Goal: Task Accomplishment & Management: Complete application form

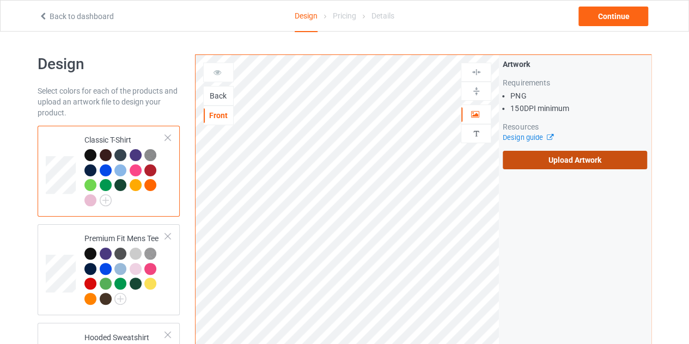
click at [597, 158] on label "Upload Artwork" at bounding box center [575, 160] width 144 height 19
click at [0, 0] on input "Upload Artwork" at bounding box center [0, 0] width 0 height 0
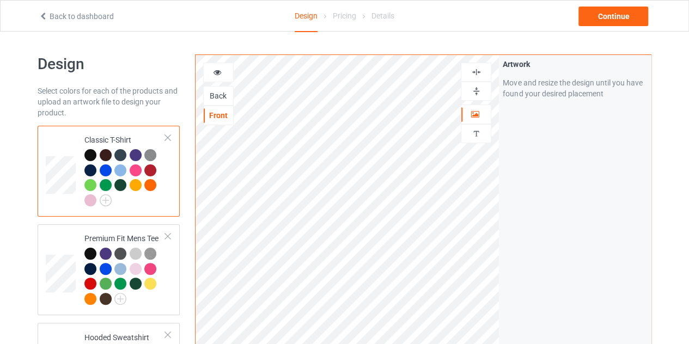
click at [219, 75] on icon at bounding box center [217, 71] width 9 height 8
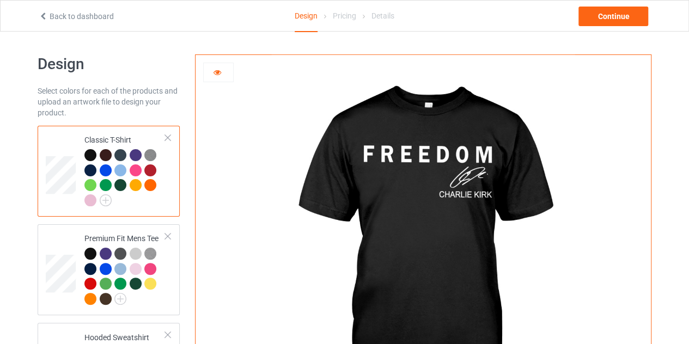
click at [215, 75] on icon at bounding box center [217, 71] width 9 height 8
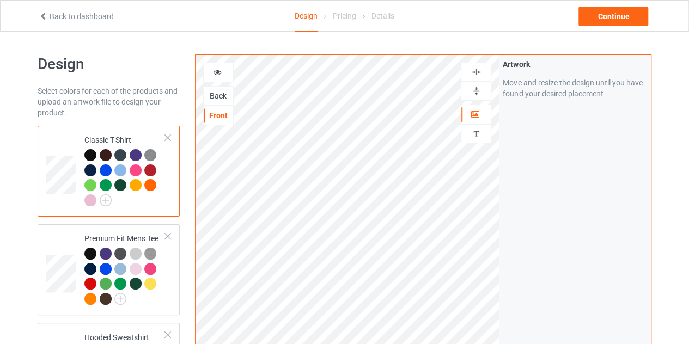
click at [225, 102] on div "Back" at bounding box center [218, 96] width 30 height 20
click at [223, 95] on div "Back" at bounding box center [218, 95] width 29 height 11
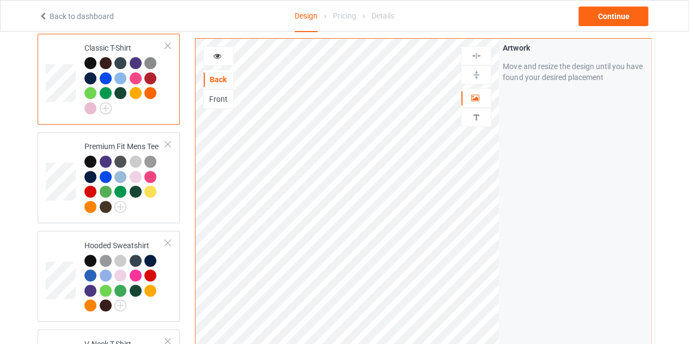
scroll to position [94, 0]
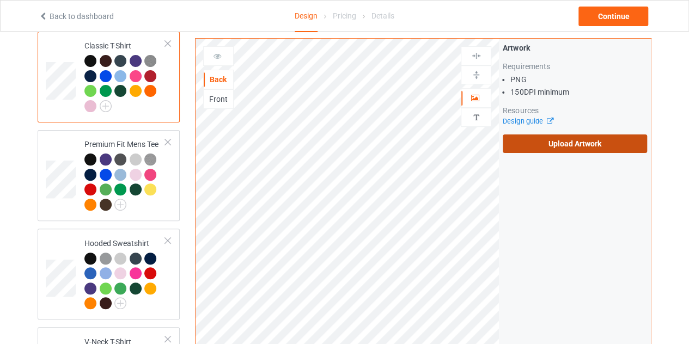
click at [555, 148] on label "Upload Artwork" at bounding box center [575, 143] width 144 height 19
click at [0, 0] on input "Upload Artwork" at bounding box center [0, 0] width 0 height 0
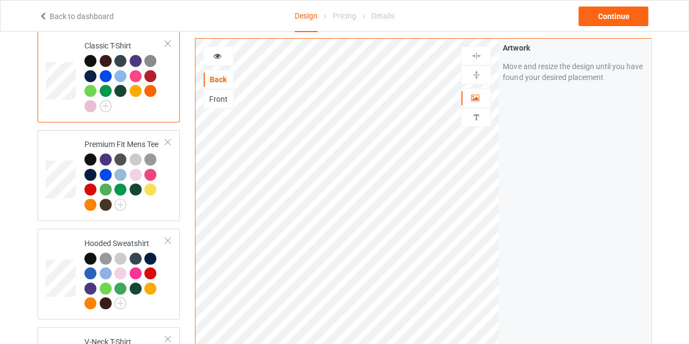
click at [224, 53] on div at bounding box center [218, 56] width 29 height 11
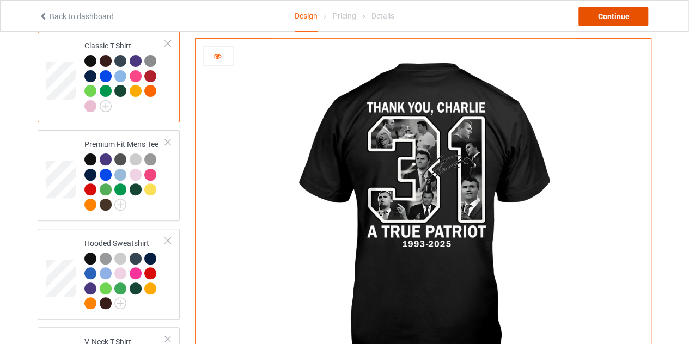
click at [621, 19] on div "Continue" at bounding box center [613, 17] width 70 height 20
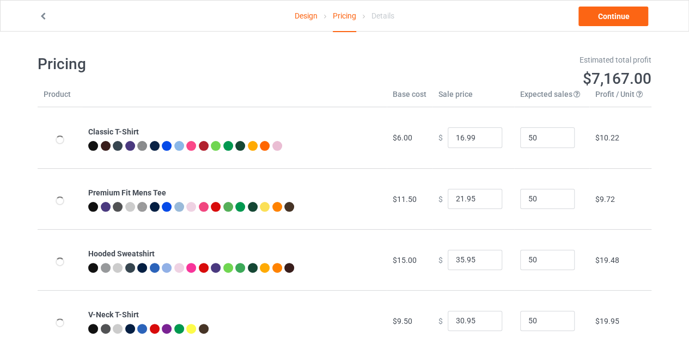
type input "26.95"
type input "32.95"
type input "46.95"
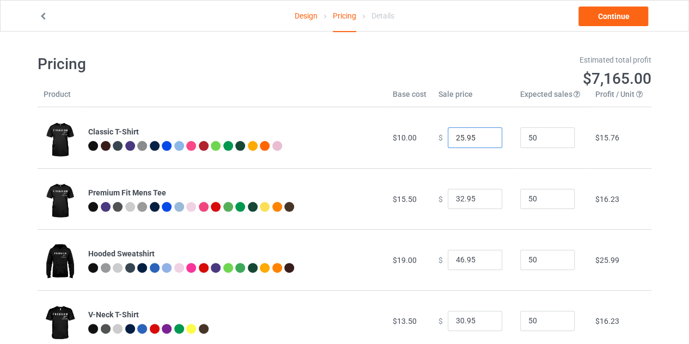
click at [484, 140] on input "25.95" at bounding box center [475, 137] width 54 height 21
click at [484, 140] on input "24.95" at bounding box center [475, 137] width 54 height 21
click at [484, 140] on input "23.95" at bounding box center [475, 137] width 54 height 21
click at [484, 140] on input "22.95" at bounding box center [475, 137] width 54 height 21
click at [484, 140] on input "21.95" at bounding box center [475, 137] width 54 height 21
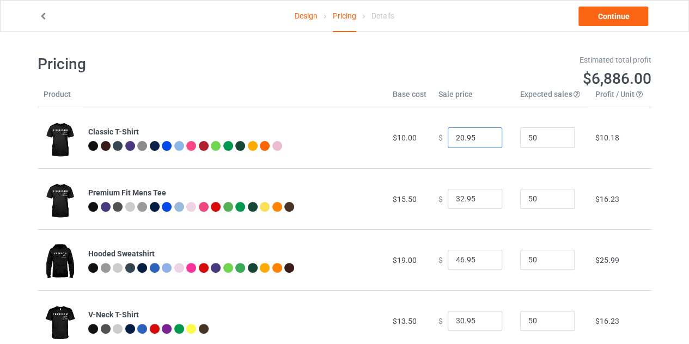
click at [484, 140] on input "20.95" at bounding box center [475, 137] width 54 height 21
click at [484, 140] on input "19.95" at bounding box center [475, 137] width 54 height 21
click at [484, 136] on input "20.95" at bounding box center [475, 137] width 54 height 21
type input "19.95"
click at [484, 139] on input "19.95" at bounding box center [475, 137] width 54 height 21
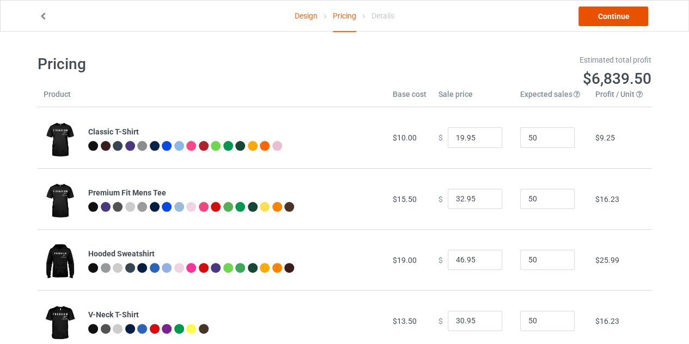
click at [607, 15] on link "Continue" at bounding box center [613, 17] width 70 height 20
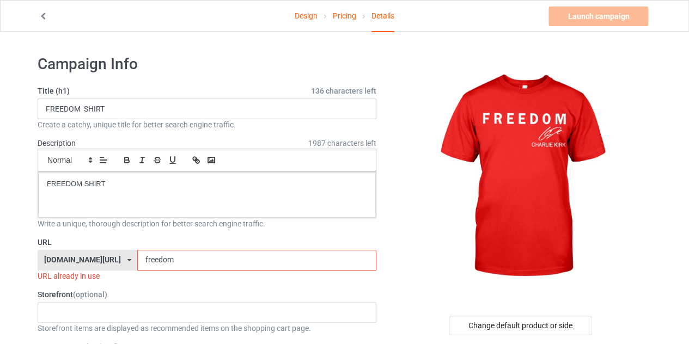
click at [150, 251] on input "freedom" at bounding box center [256, 260] width 239 height 21
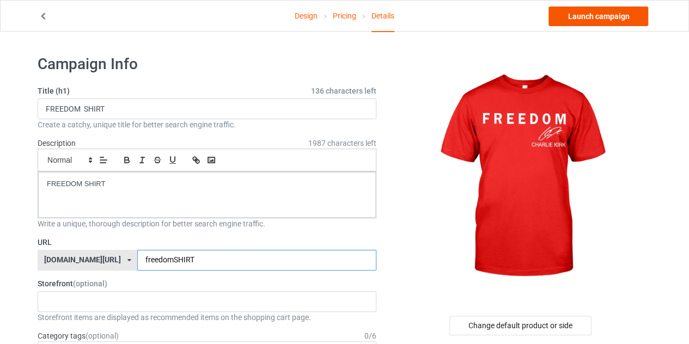
type input "freedomSHIRT"
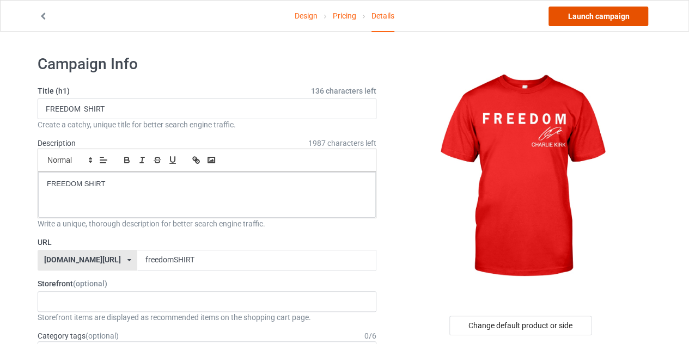
click at [610, 24] on link "Launch campaign" at bounding box center [598, 17] width 100 height 20
